Goal: Task Accomplishment & Management: Complete application form

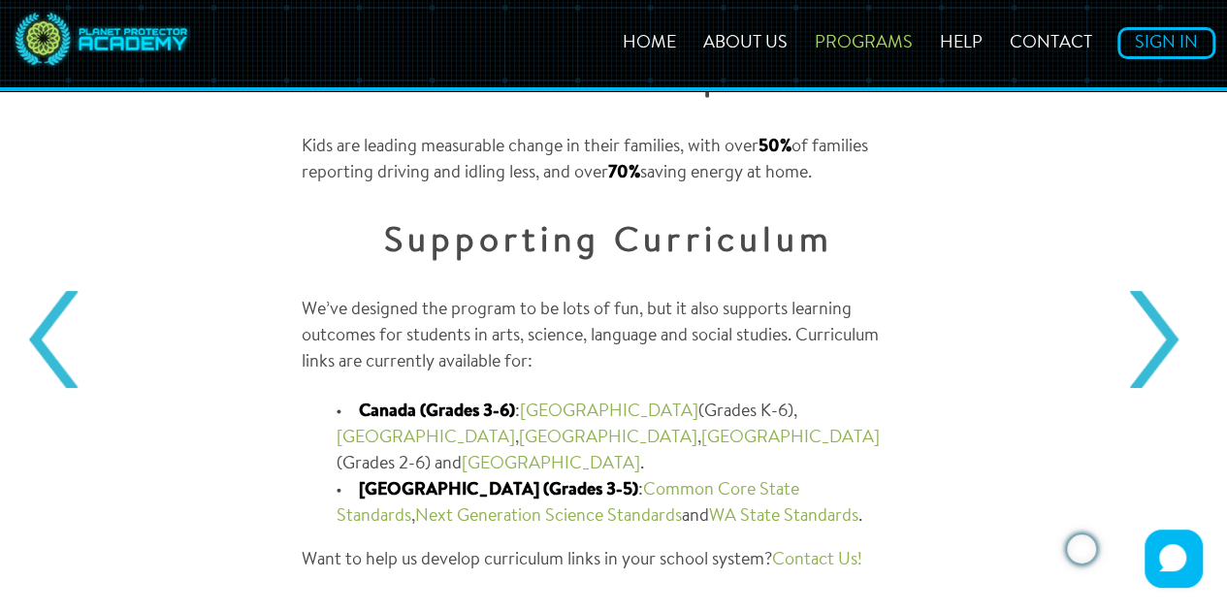
scroll to position [1846, 0]
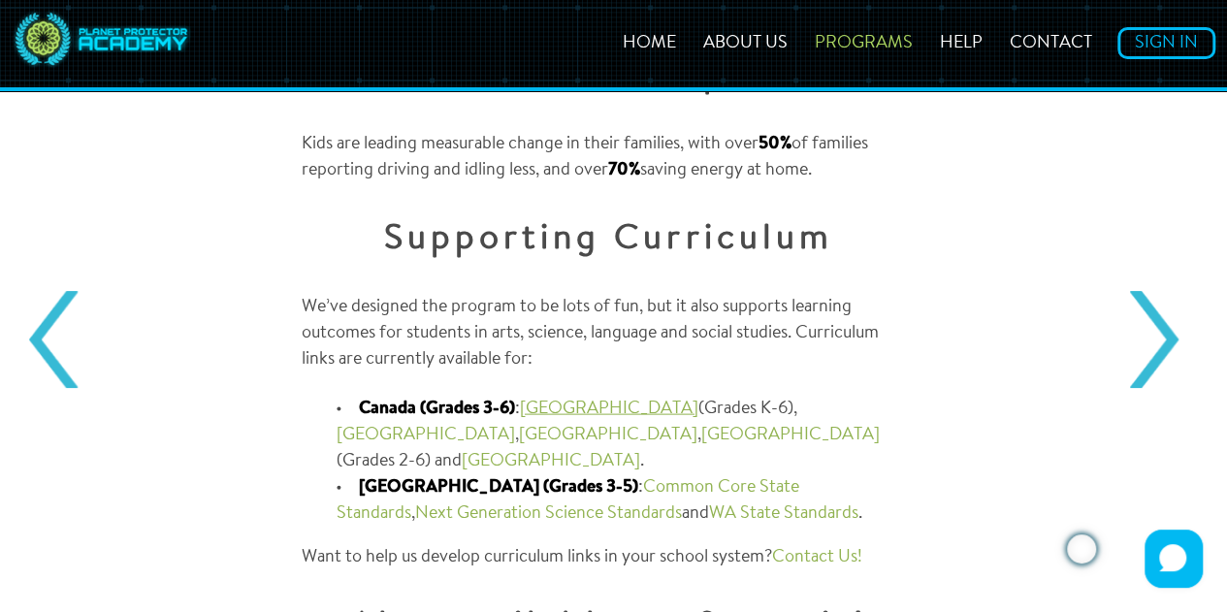
click at [551, 401] on link "Alberta" at bounding box center [609, 409] width 179 height 17
click at [1133, 45] on link "Sign In" at bounding box center [1167, 43] width 98 height 32
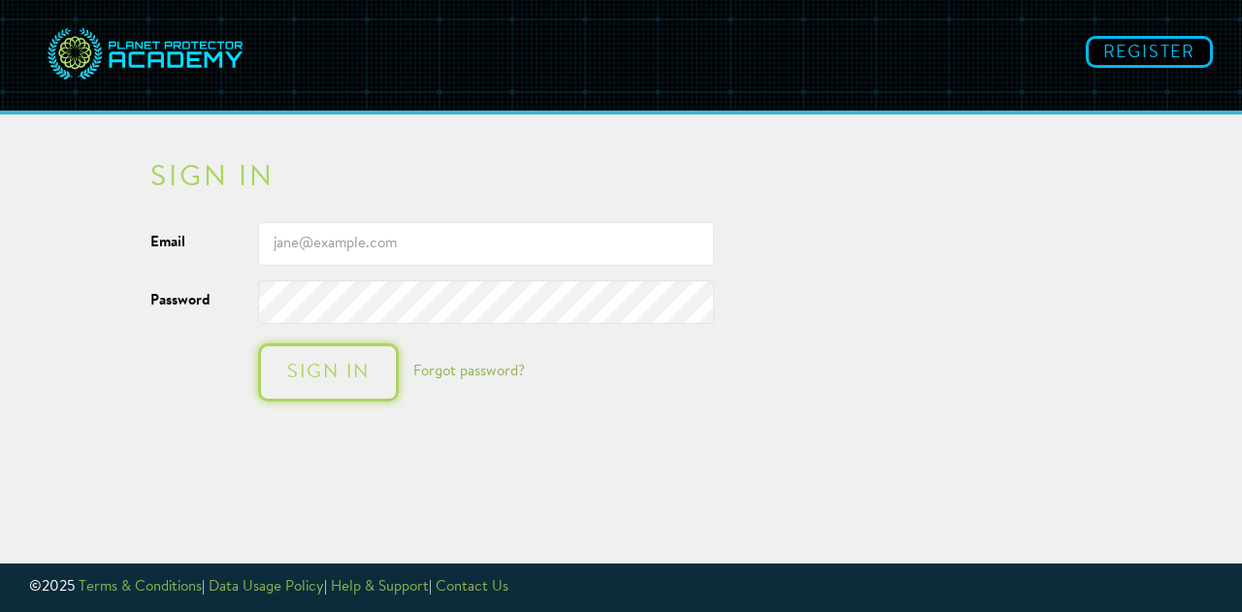
type input "michelle.shah@cssd.ab.ca"
click at [360, 364] on div "Sign in" at bounding box center [328, 372] width 102 height 19
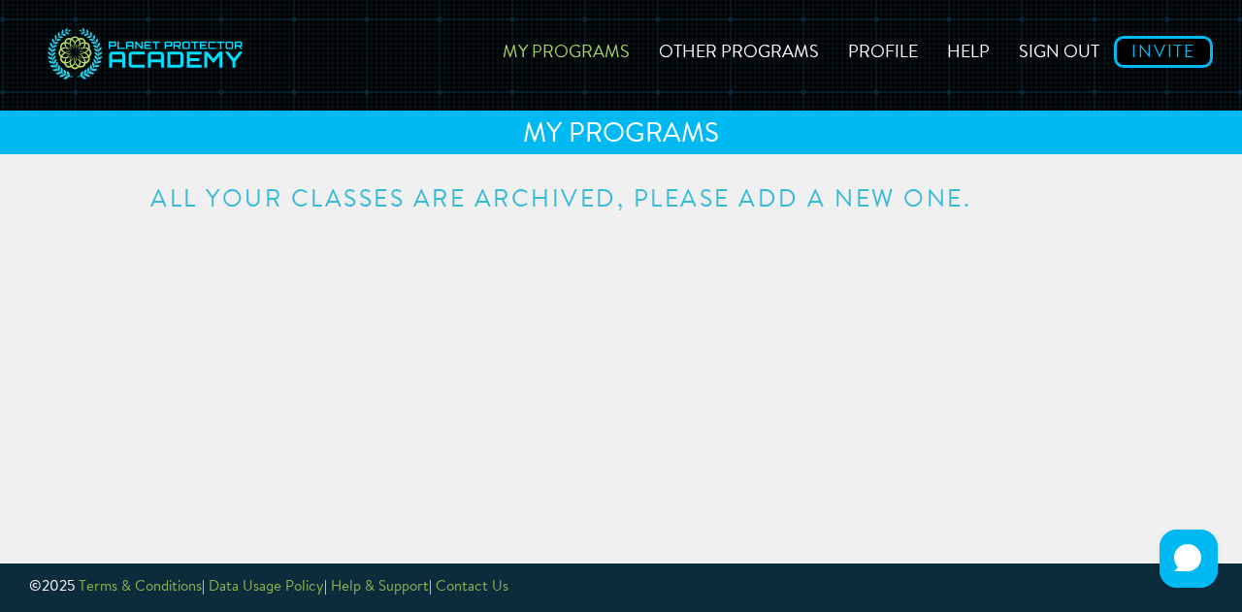
click at [576, 53] on link "My Programs" at bounding box center [566, 49] width 156 height 69
click at [707, 48] on link "Other Programs" at bounding box center [738, 49] width 189 height 69
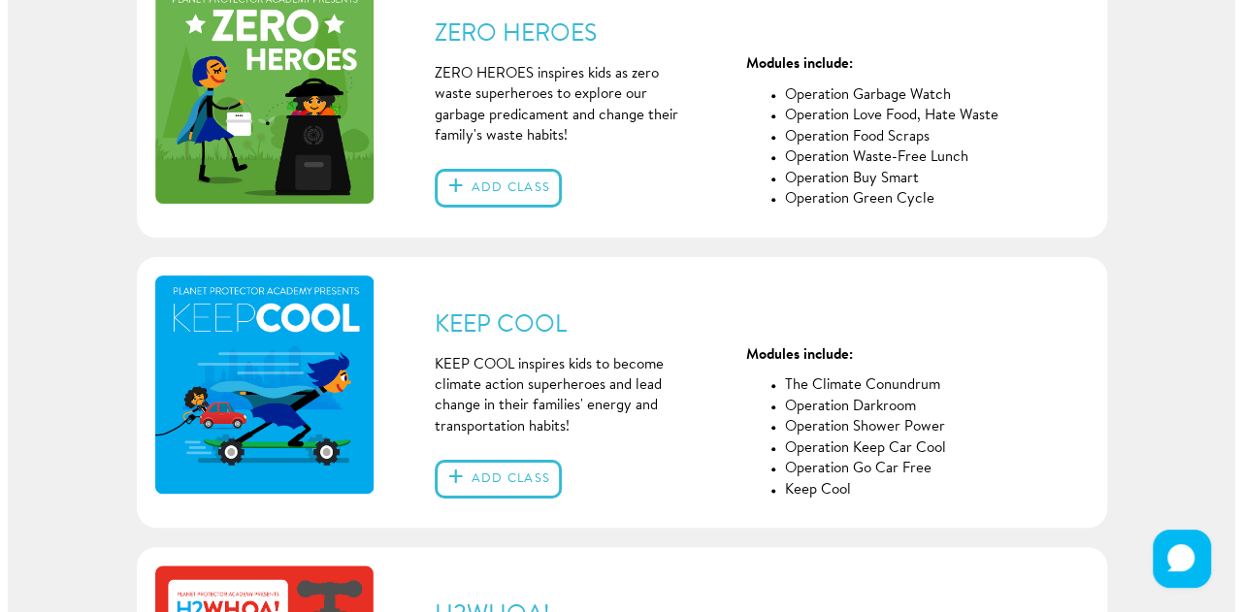
scroll to position [189, 0]
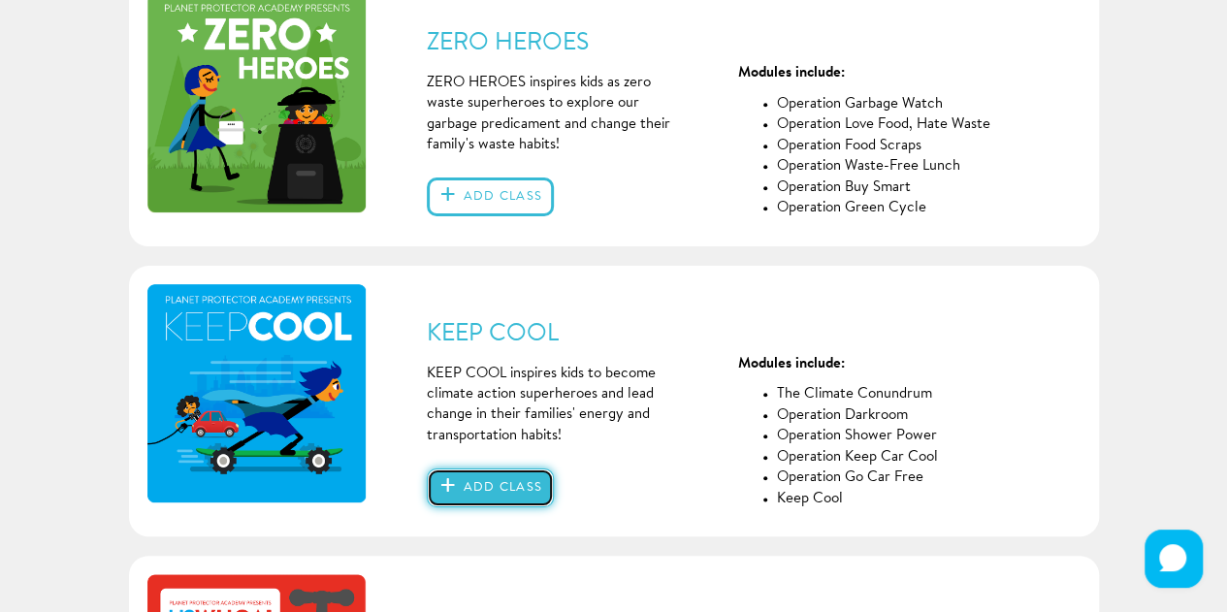
click at [483, 476] on button "Add class" at bounding box center [490, 488] width 127 height 39
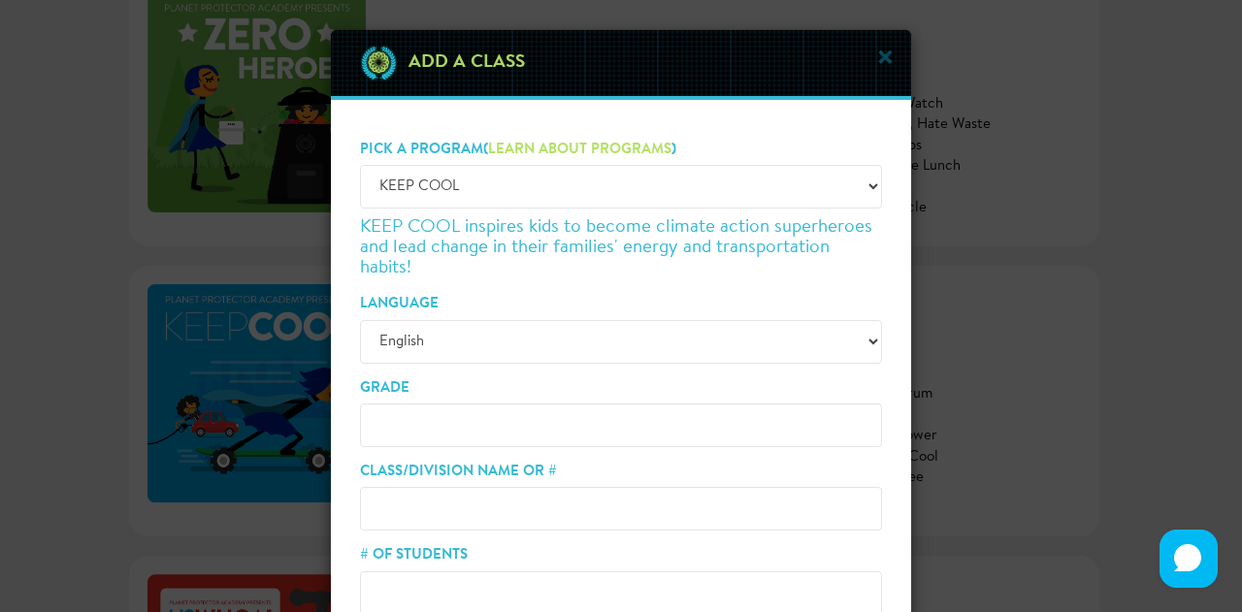
click at [504, 419] on input "Grade" at bounding box center [621, 426] width 522 height 44
type input "3"
click at [469, 502] on input "Class/Division Name or #" at bounding box center [621, 509] width 522 height 44
type input "3 [PERSON_NAME]"
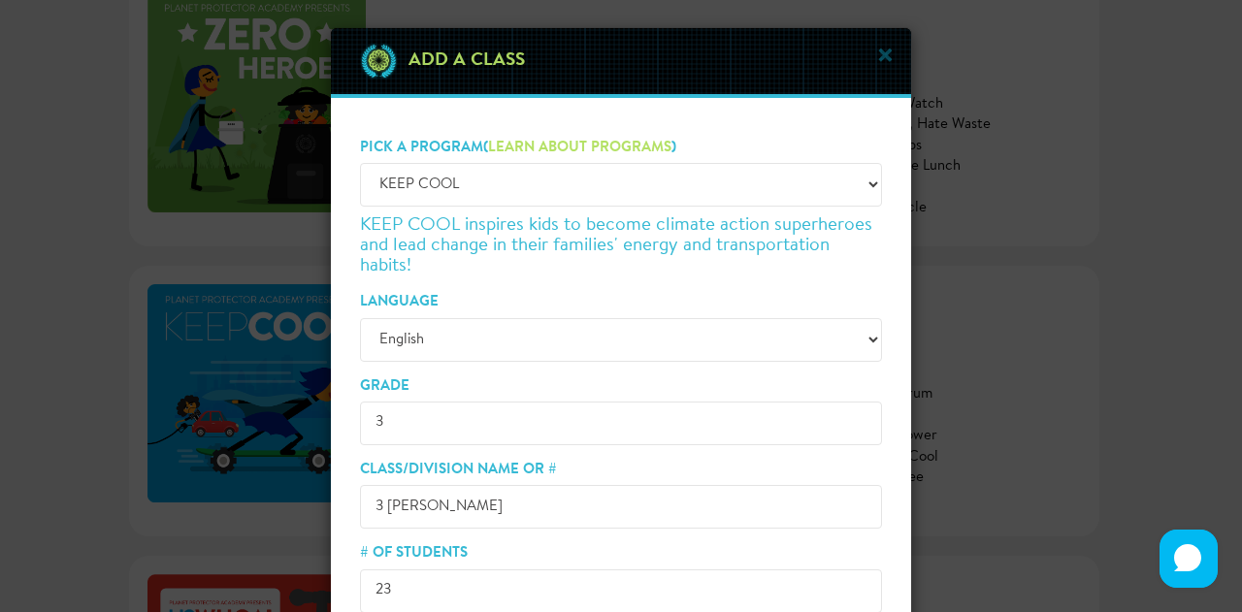
type input "23"
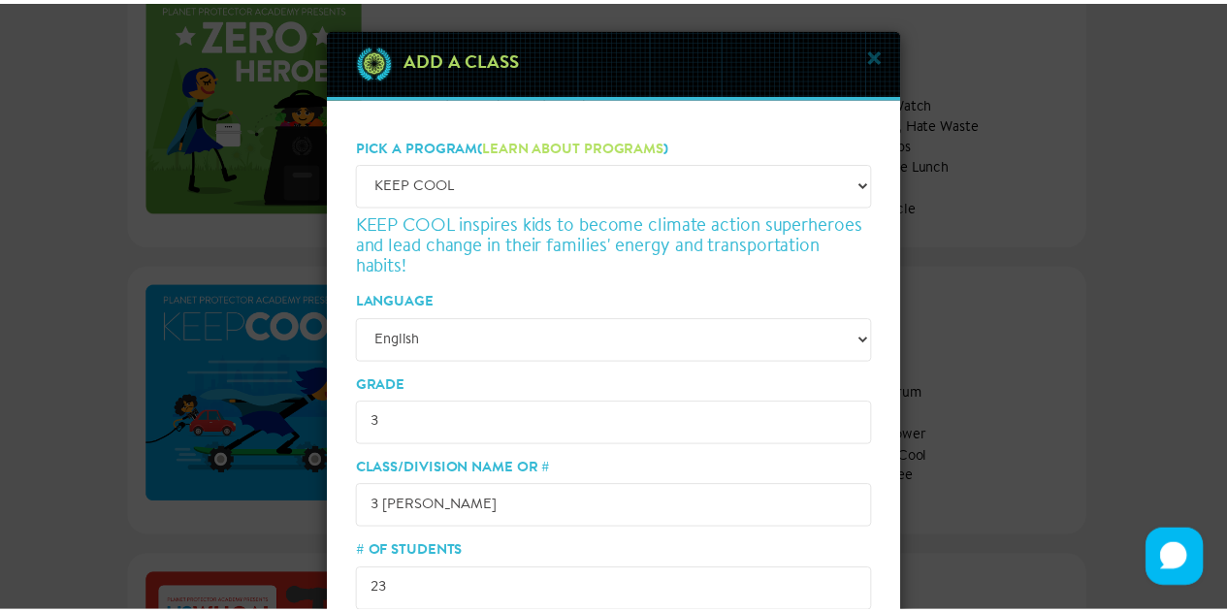
scroll to position [182, 0]
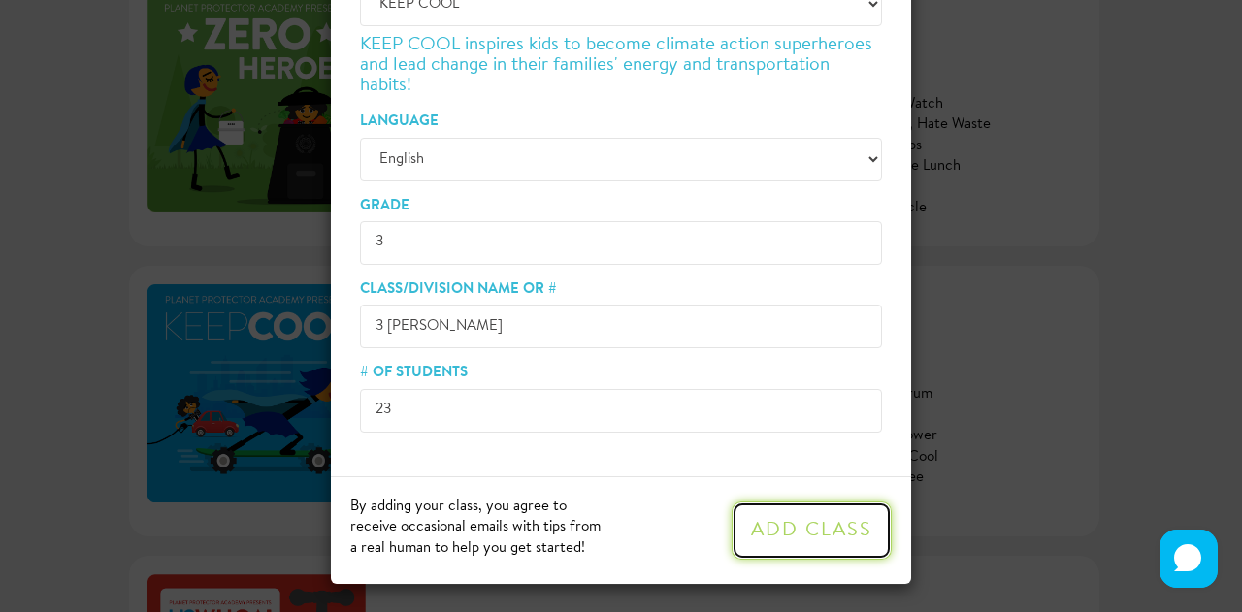
click at [771, 520] on button "Add Class" at bounding box center [812, 531] width 160 height 58
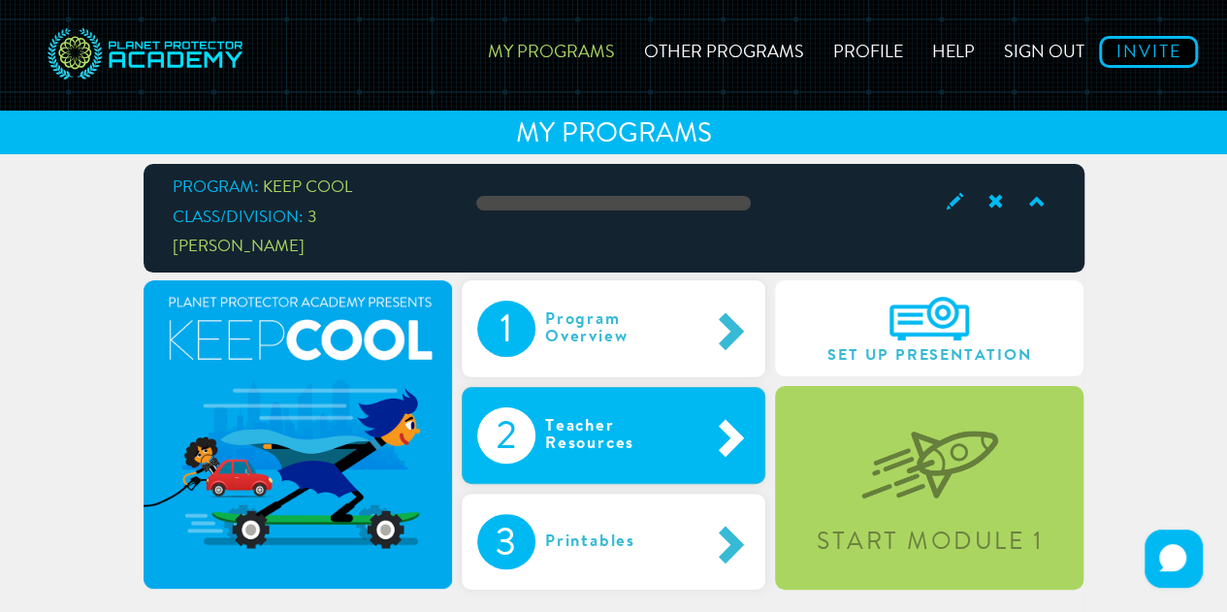
click at [708, 416] on span at bounding box center [728, 436] width 43 height 41
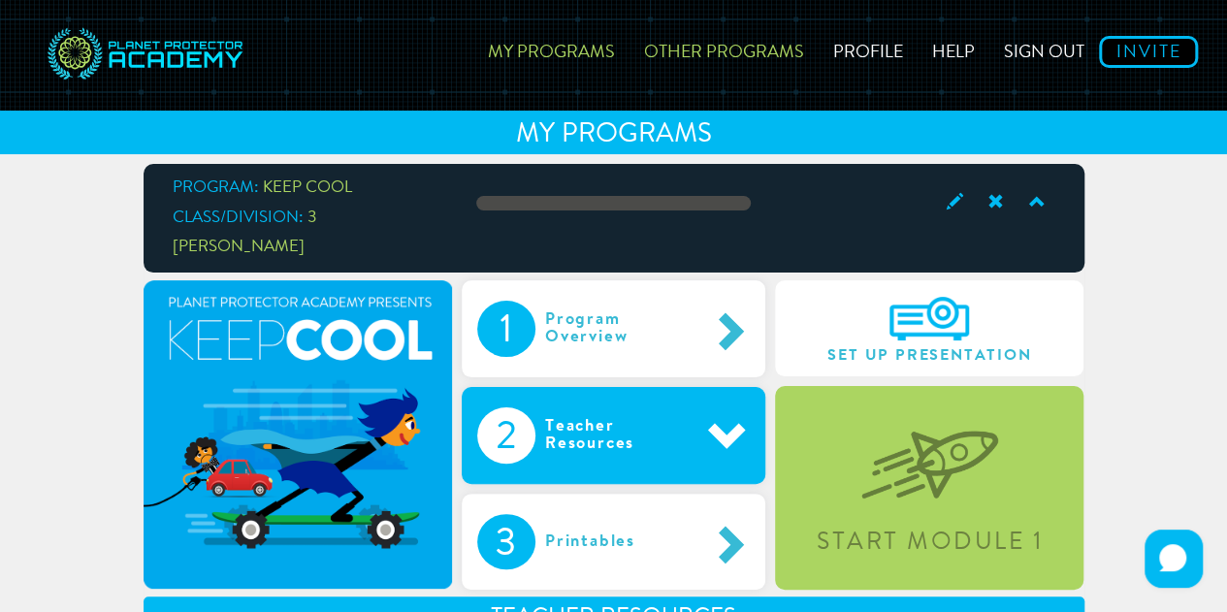
click at [721, 48] on link "Other Programs" at bounding box center [724, 49] width 189 height 69
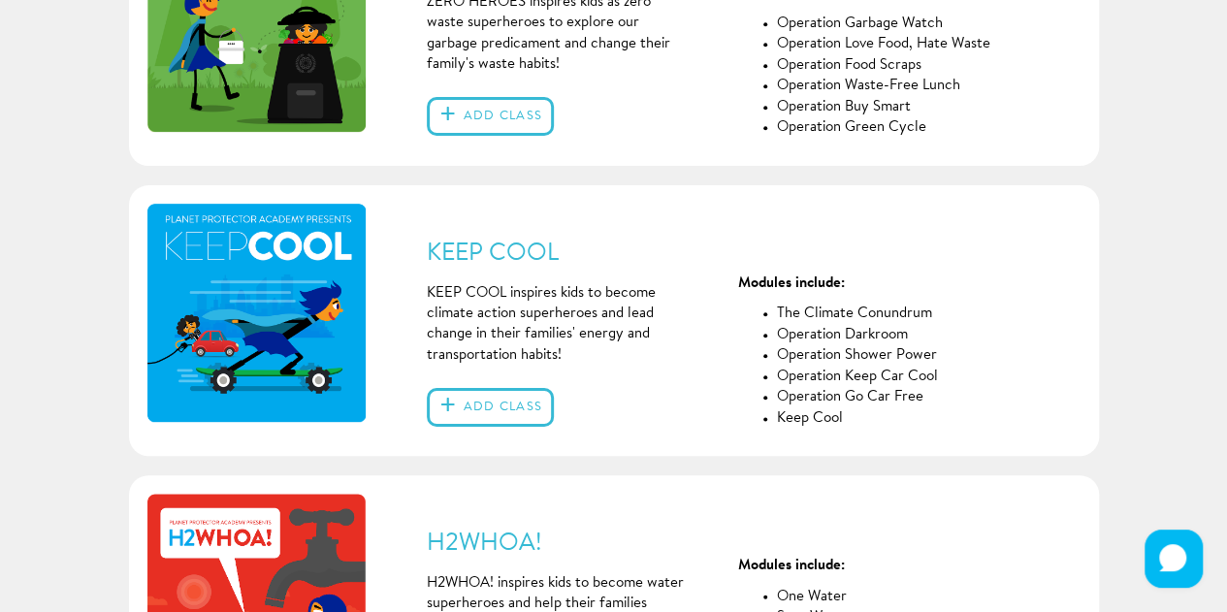
scroll to position [272, 0]
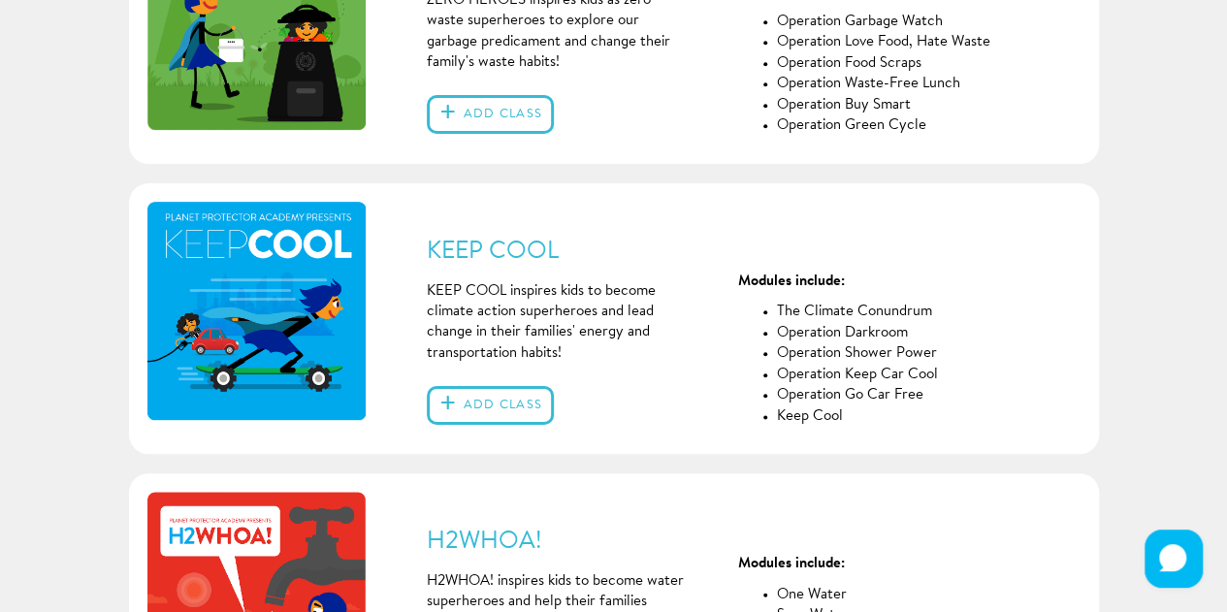
click at [228, 288] on img at bounding box center [256, 311] width 219 height 219
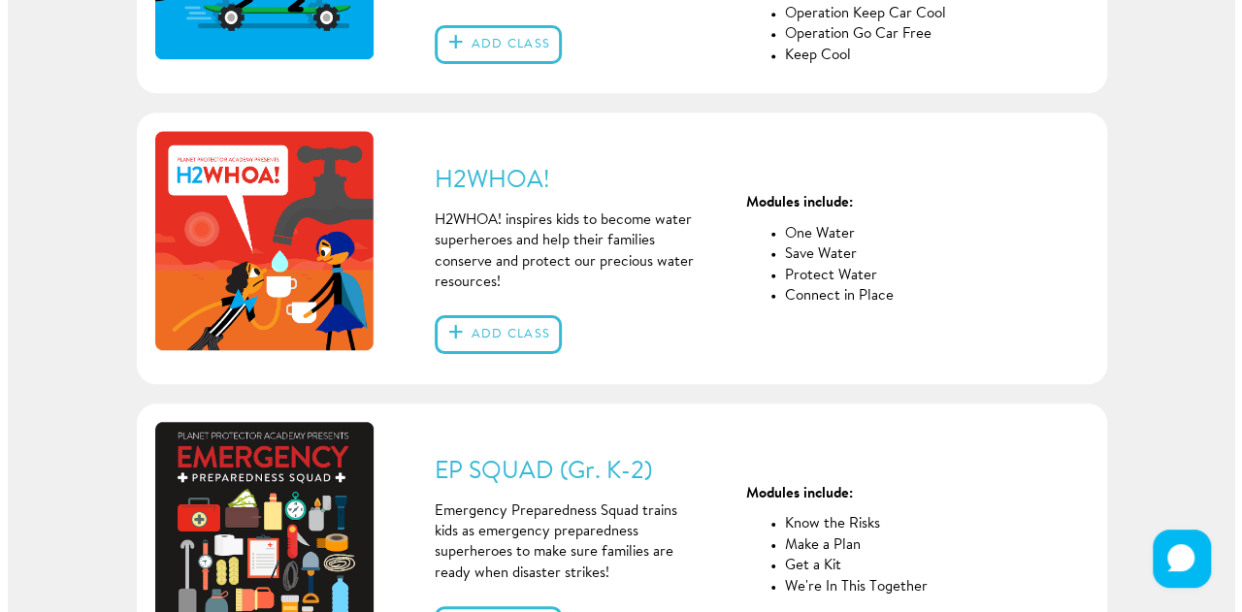
scroll to position [632, 0]
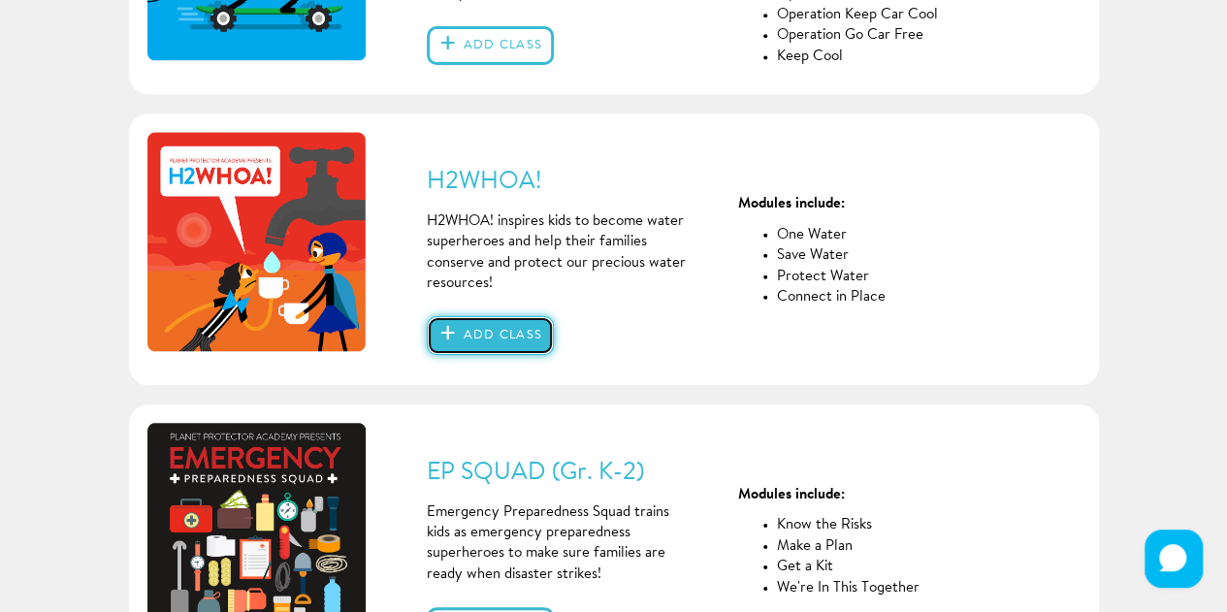
click at [491, 329] on button "Add class" at bounding box center [490, 335] width 127 height 39
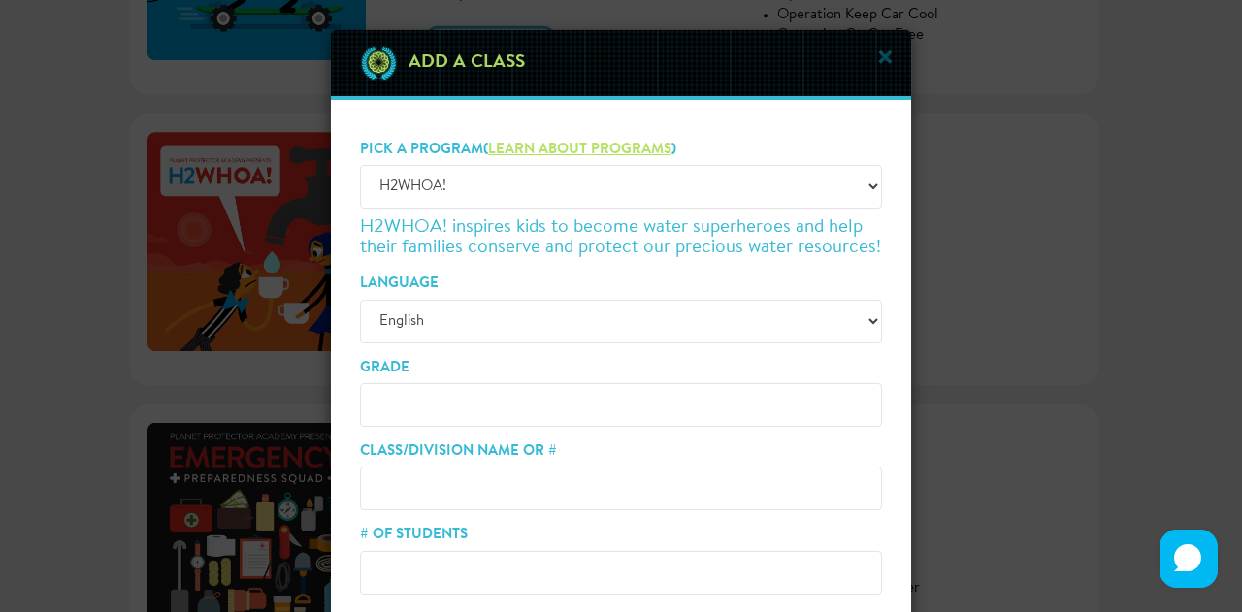
click at [562, 149] on link "Learn about programs" at bounding box center [579, 150] width 183 height 15
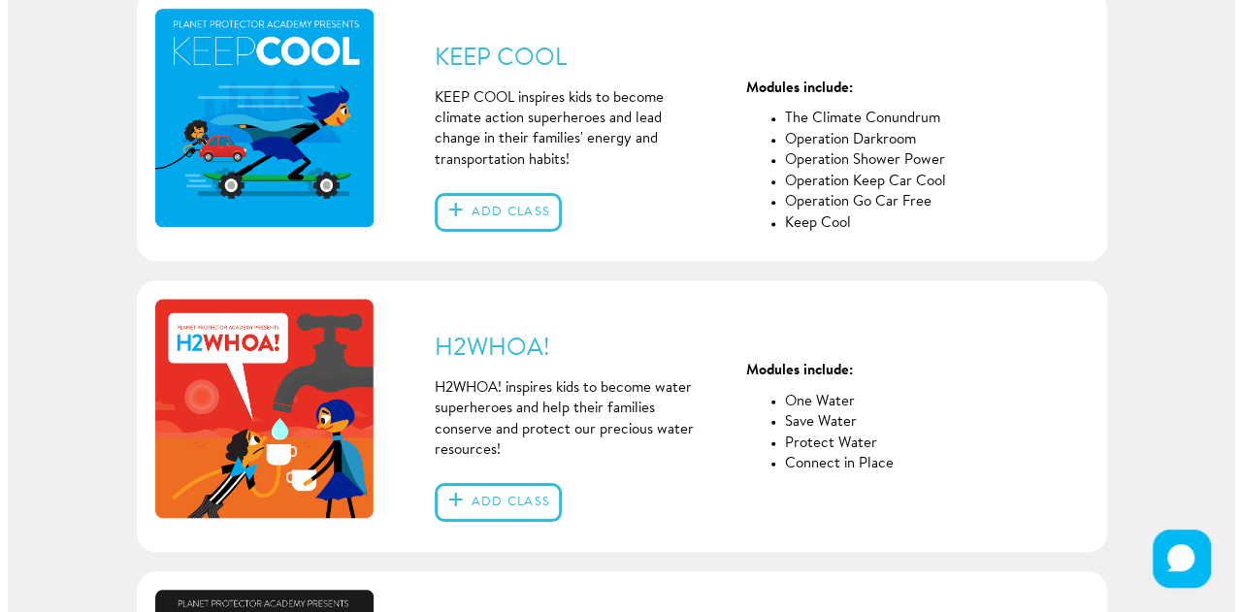
scroll to position [466, 0]
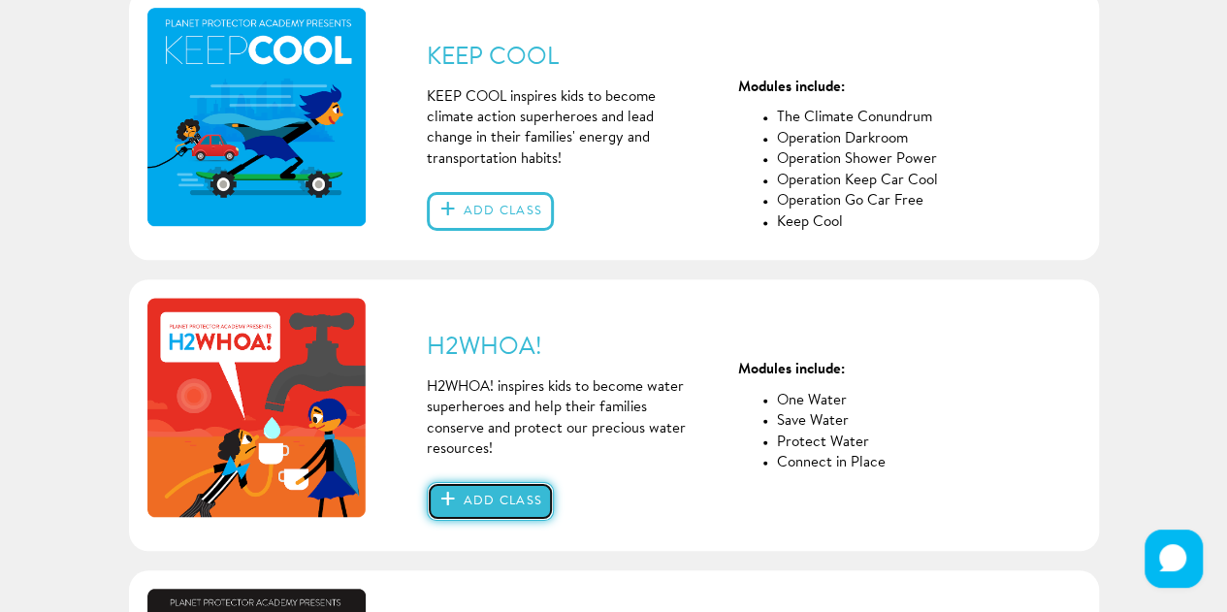
click at [453, 509] on button "Add class" at bounding box center [490, 501] width 127 height 39
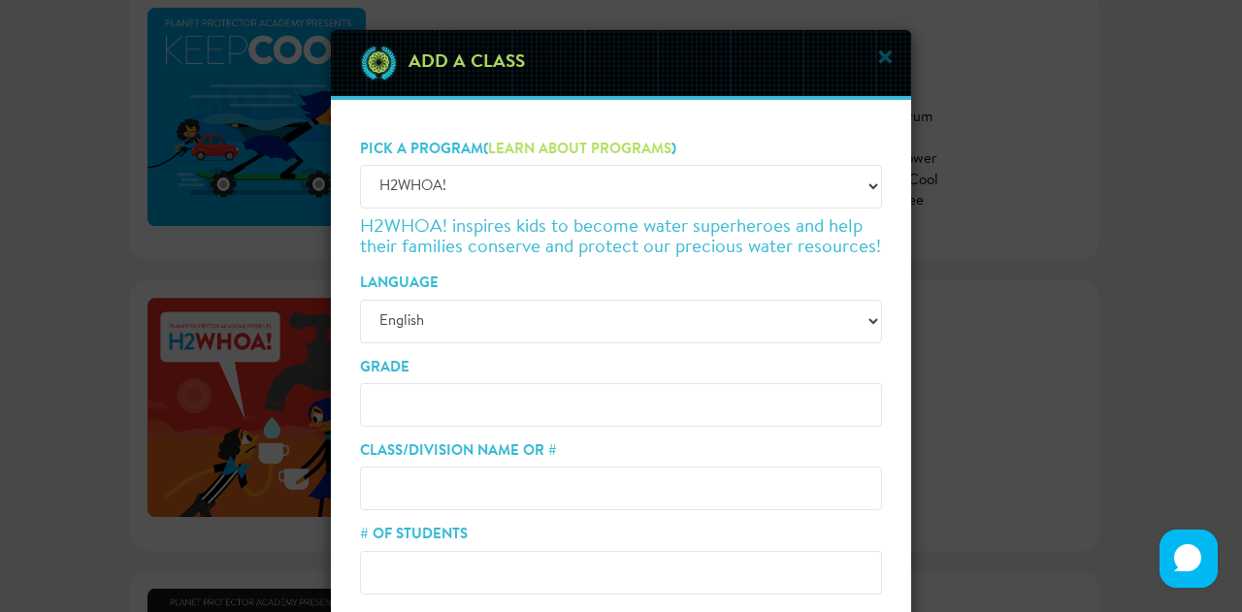
click at [409, 402] on input "Grade" at bounding box center [621, 405] width 522 height 44
type input "3"
type input "3 [PERSON_NAME]"
type input "23"
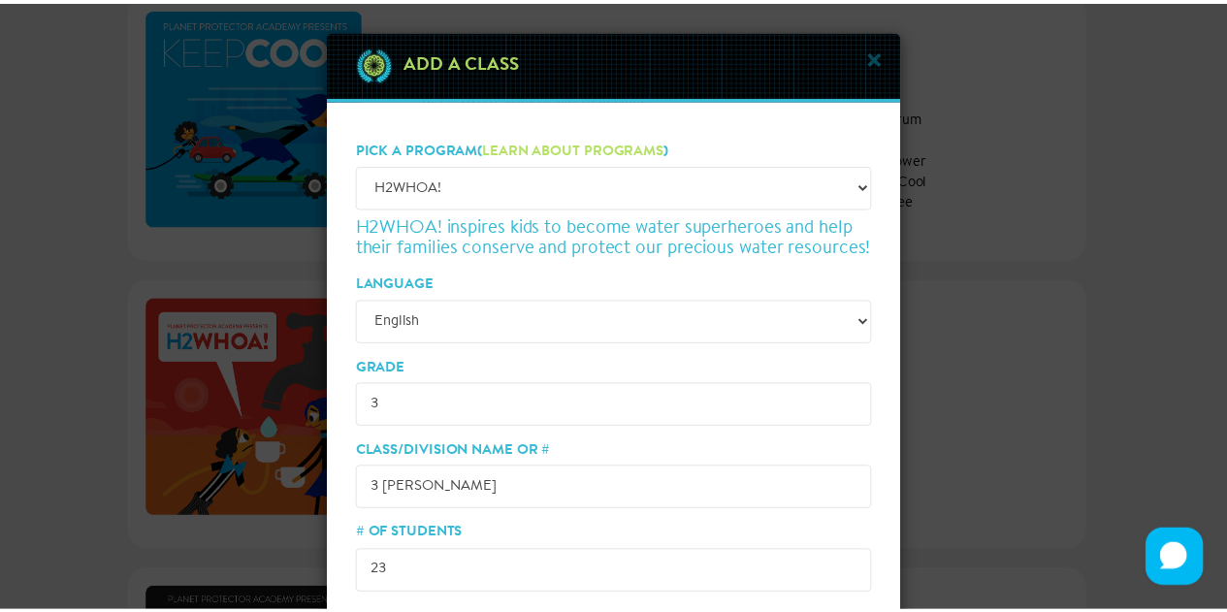
scroll to position [162, 0]
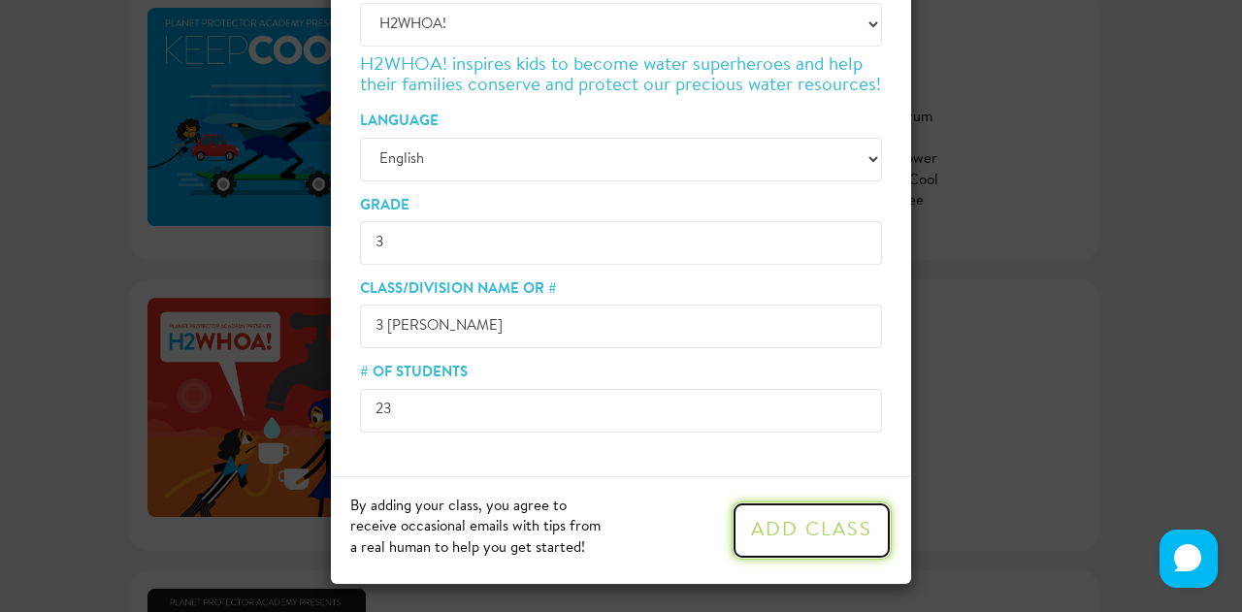
click at [803, 527] on button "Add Class" at bounding box center [812, 531] width 160 height 58
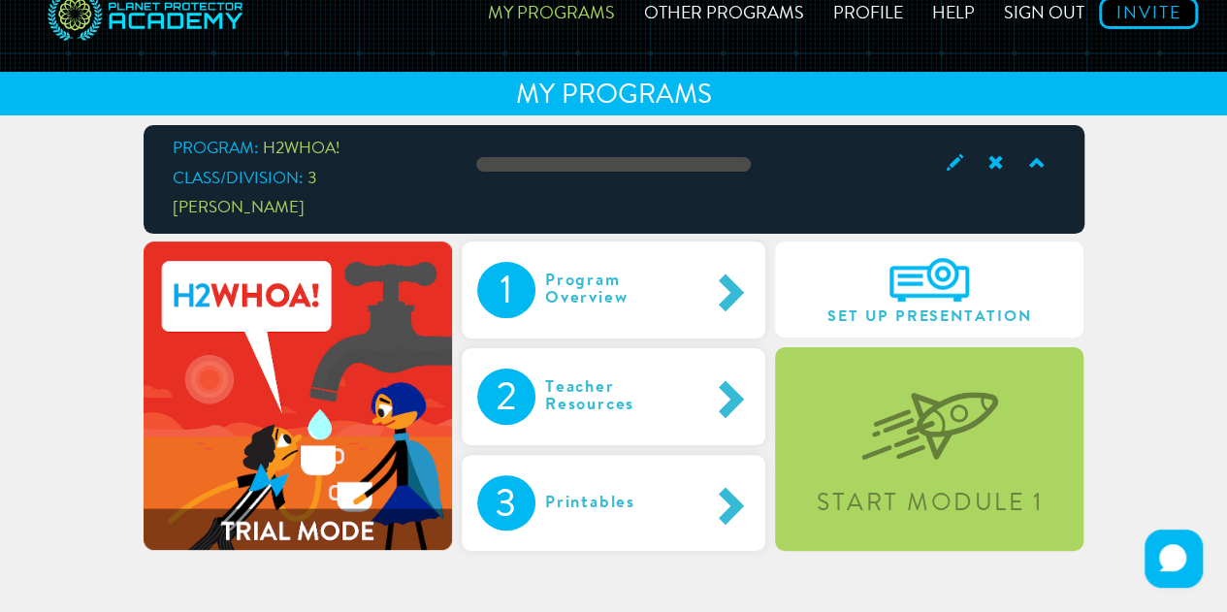
scroll to position [183, 0]
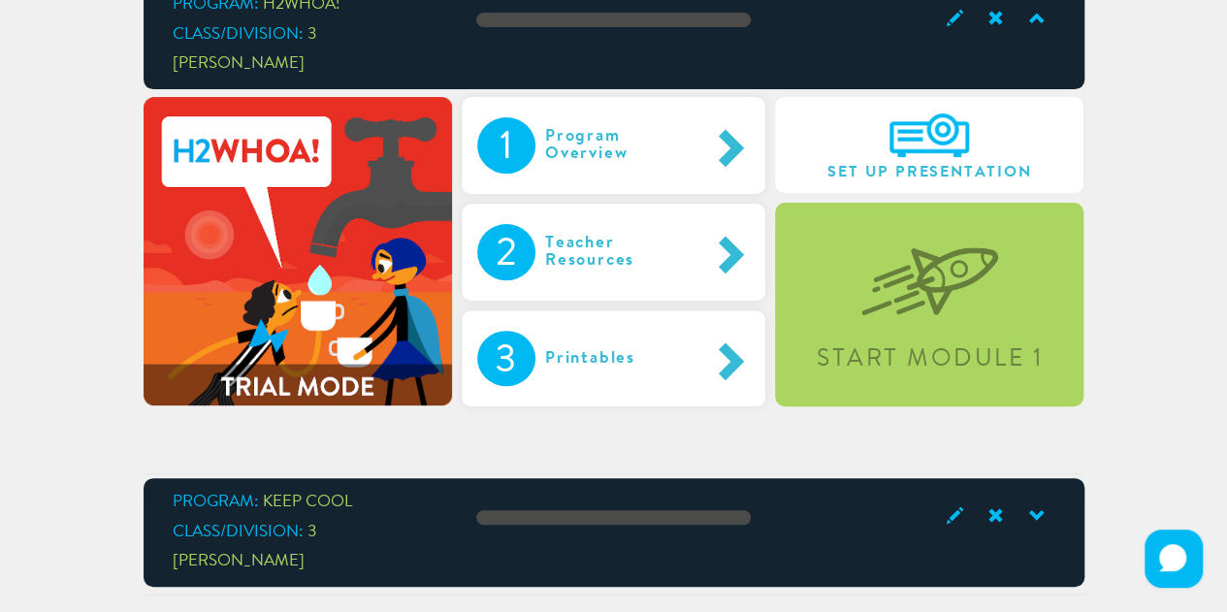
click at [1039, 504] on span at bounding box center [1034, 517] width 41 height 26
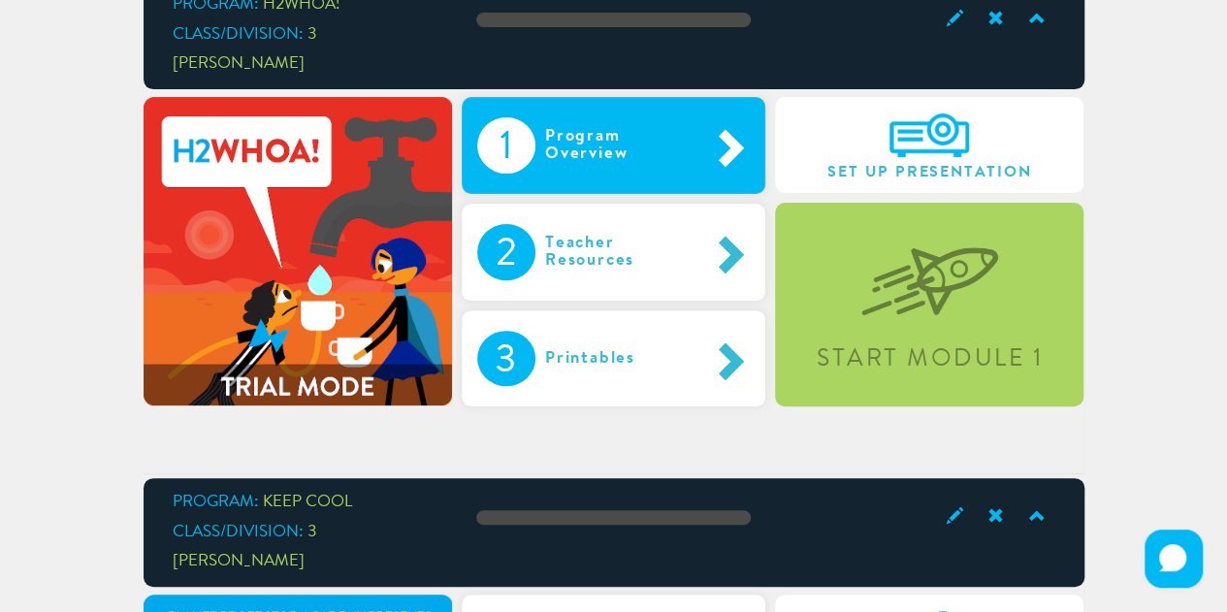
click at [623, 137] on div "Program Overview" at bounding box center [622, 145] width 173 height 56
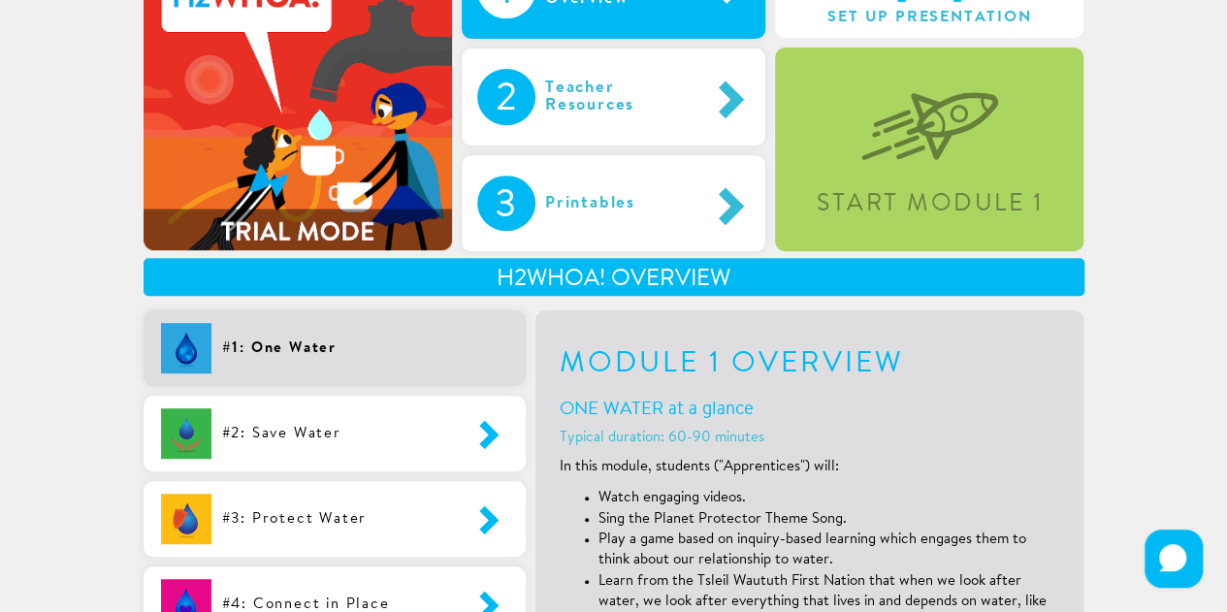
scroll to position [300, 0]
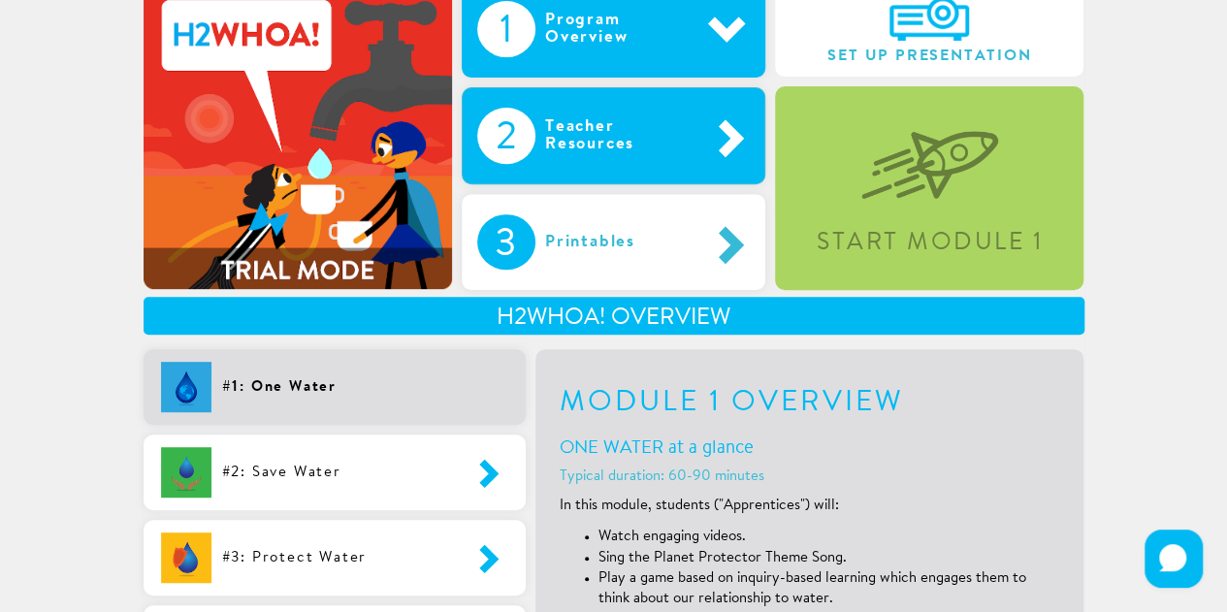
click at [695, 127] on div "Teacher Resources" at bounding box center [622, 136] width 173 height 56
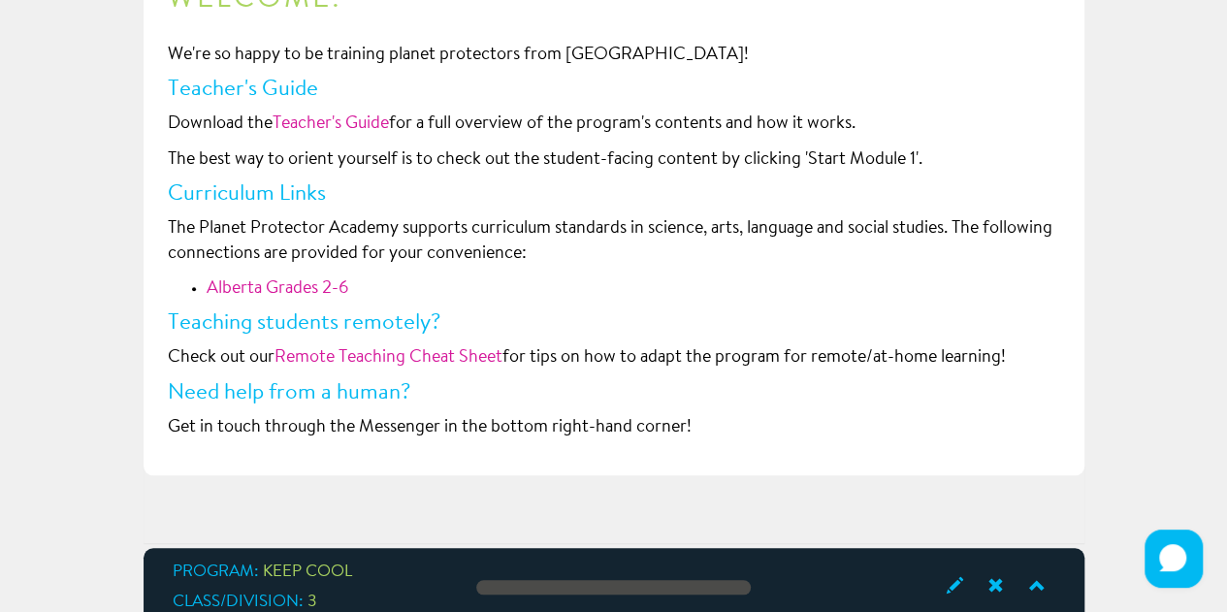
scroll to position [727, 0]
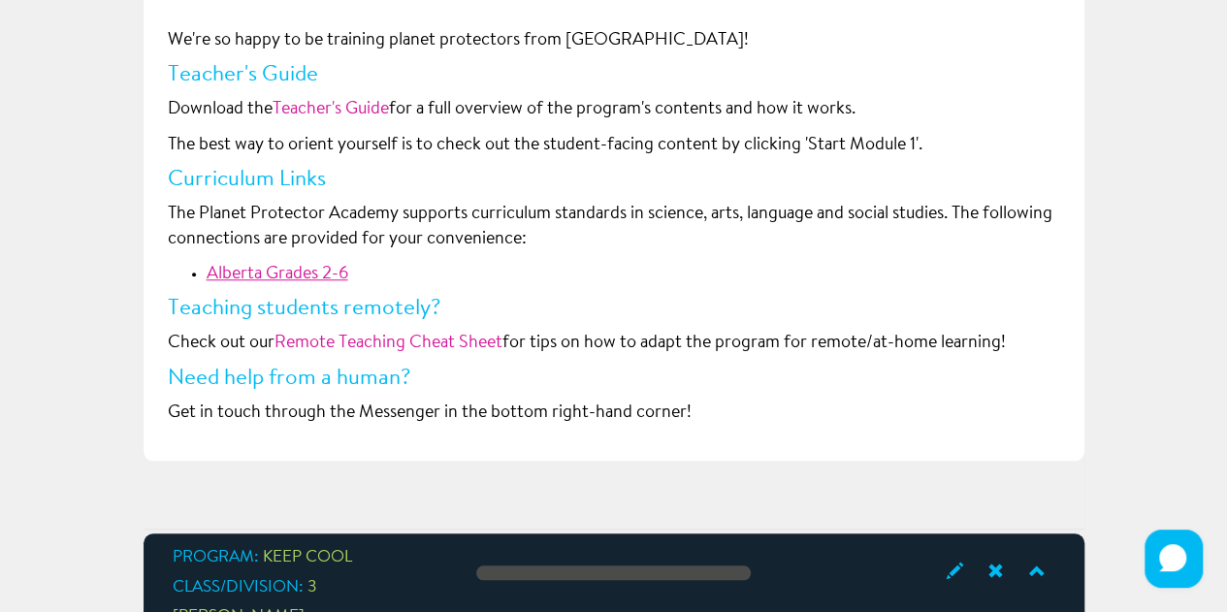
click at [276, 266] on link "Alberta Grades 2-6" at bounding box center [278, 274] width 142 height 17
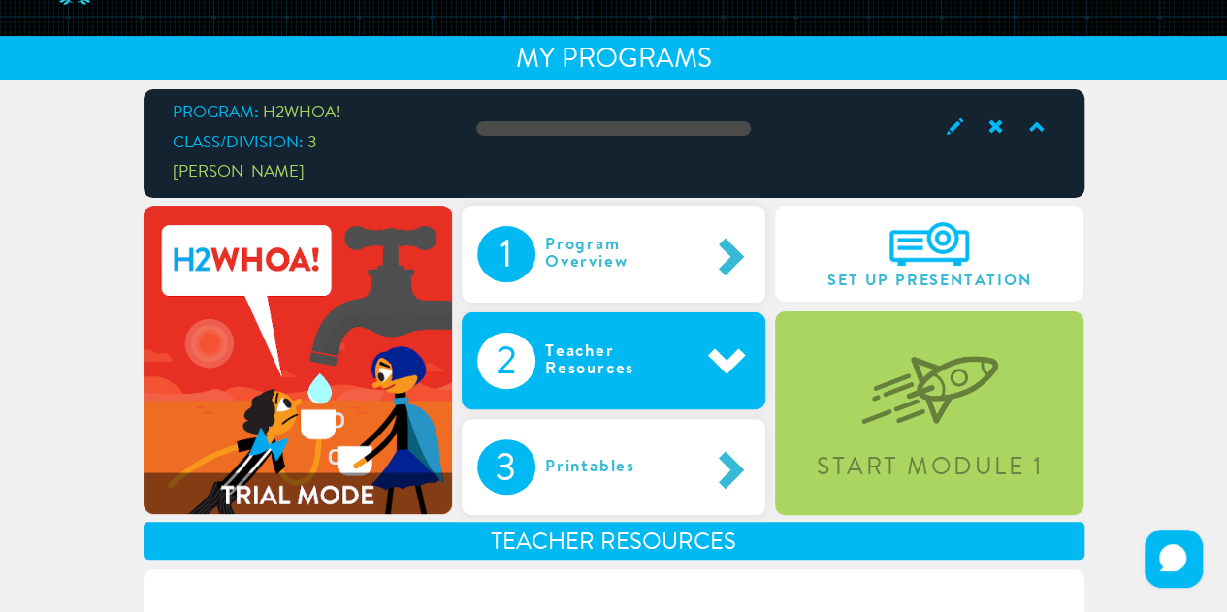
scroll to position [79, 0]
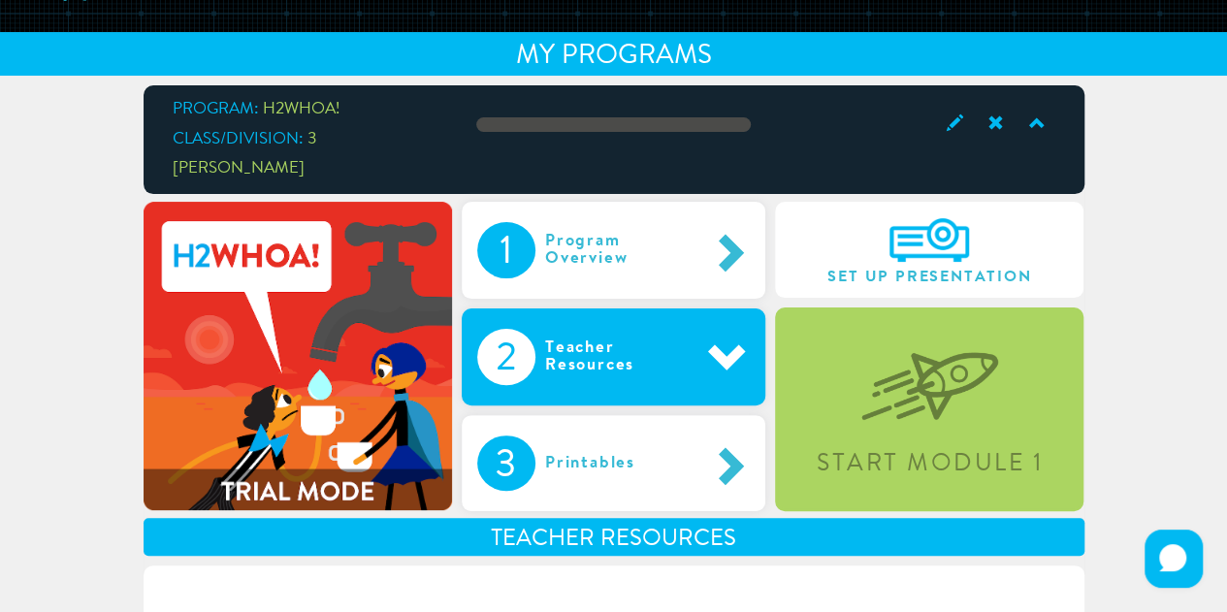
click at [997, 128] on span at bounding box center [993, 124] width 41 height 26
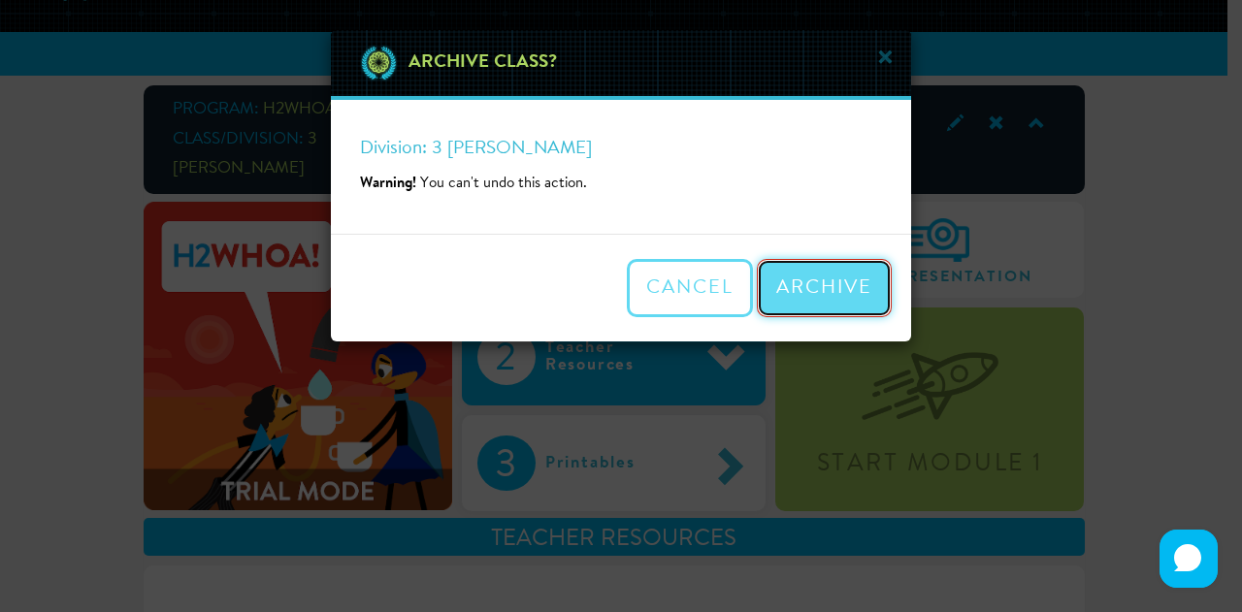
click at [873, 277] on button "Archive" at bounding box center [824, 288] width 135 height 58
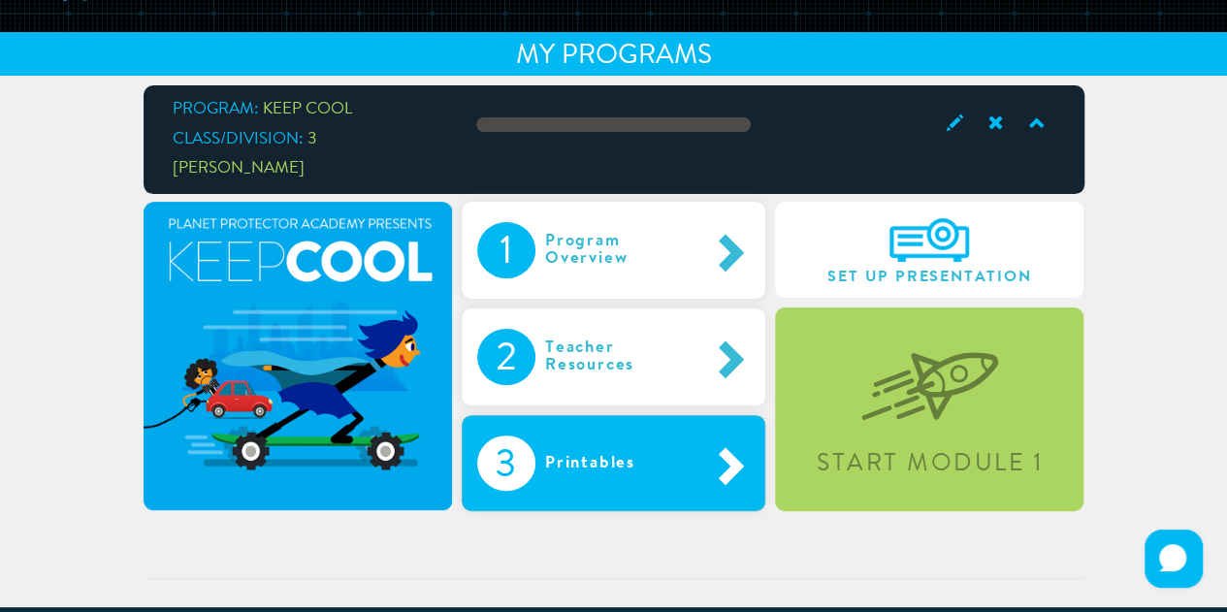
click at [665, 449] on div "Printables" at bounding box center [611, 464] width 150 height 56
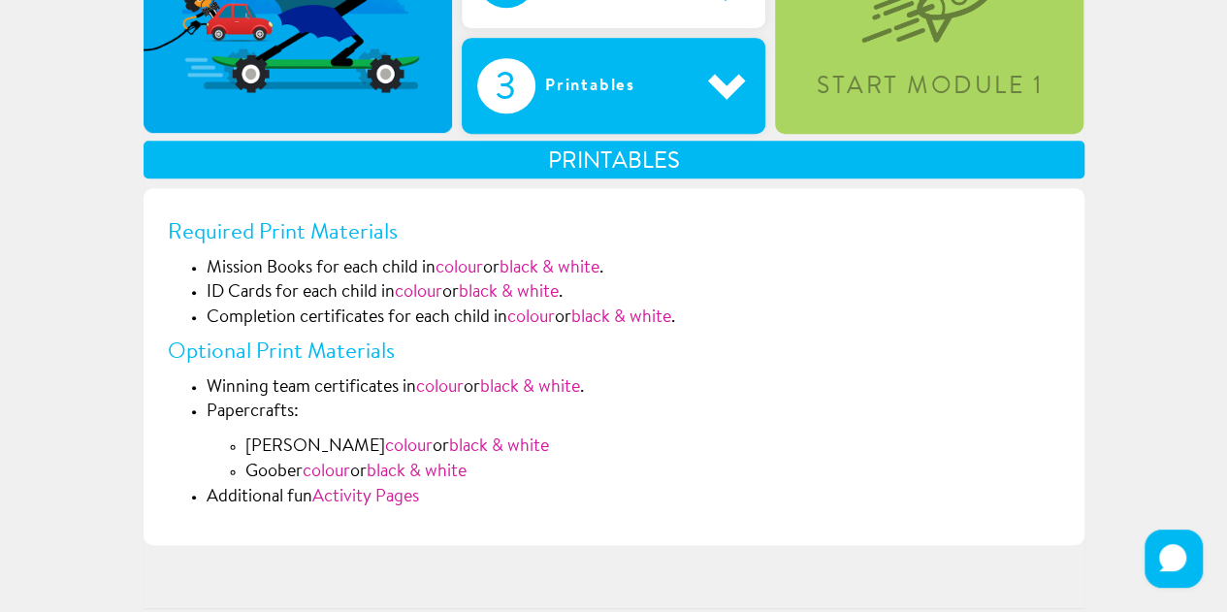
scroll to position [500, 0]
